Goal: Check status: Check status

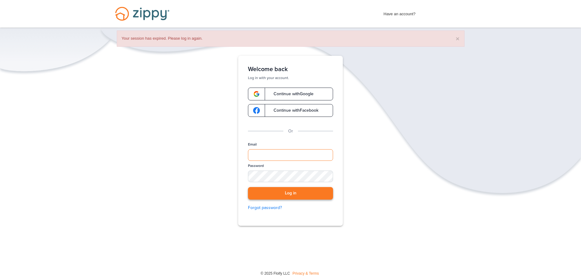
type input "**********"
click at [299, 194] on button "Log in" at bounding box center [290, 193] width 85 height 13
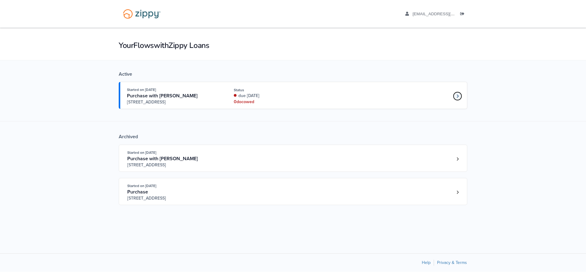
click at [457, 95] on icon "Loan number 4190800" at bounding box center [458, 95] width 2 height 3
